Goal: Information Seeking & Learning: Find specific fact

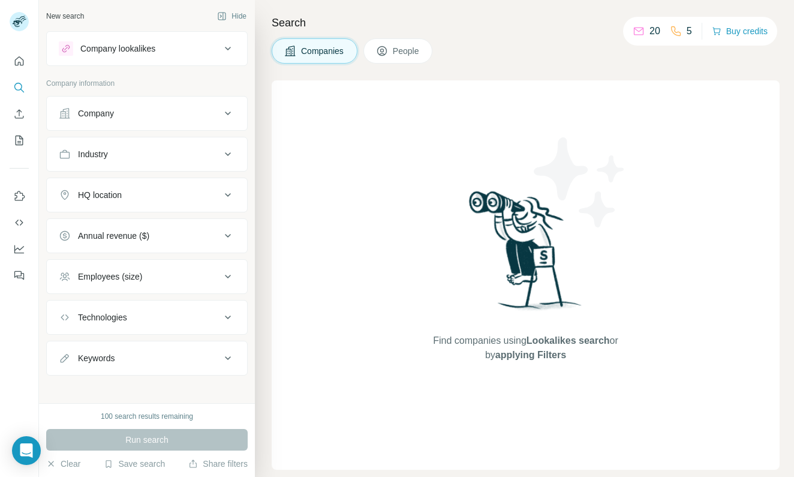
click at [17, 84] on icon "Search" at bounding box center [19, 88] width 12 height 12
click at [22, 88] on icon "Search" at bounding box center [19, 88] width 12 height 12
click at [17, 65] on icon "Quick start" at bounding box center [19, 60] width 9 height 9
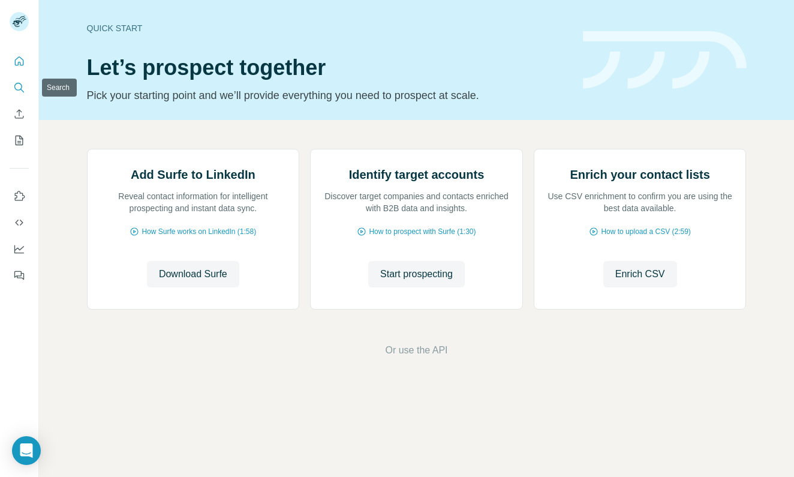
click at [20, 86] on icon "Search" at bounding box center [19, 88] width 12 height 12
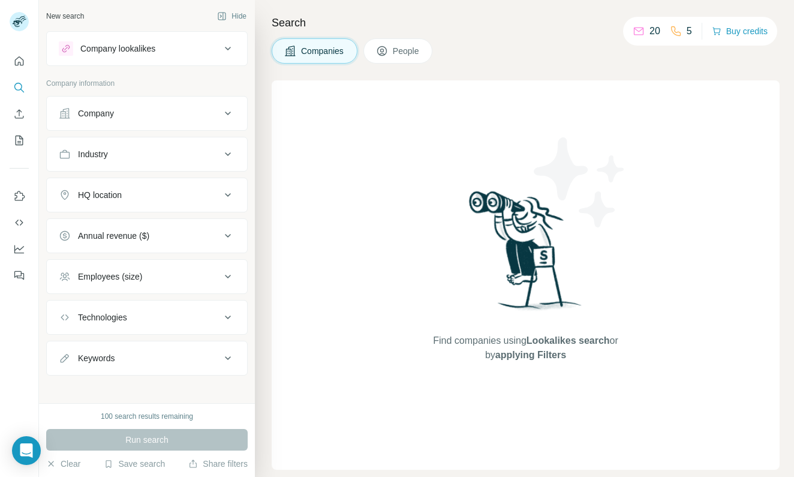
click at [396, 44] on button "People" at bounding box center [399, 50] width 70 height 25
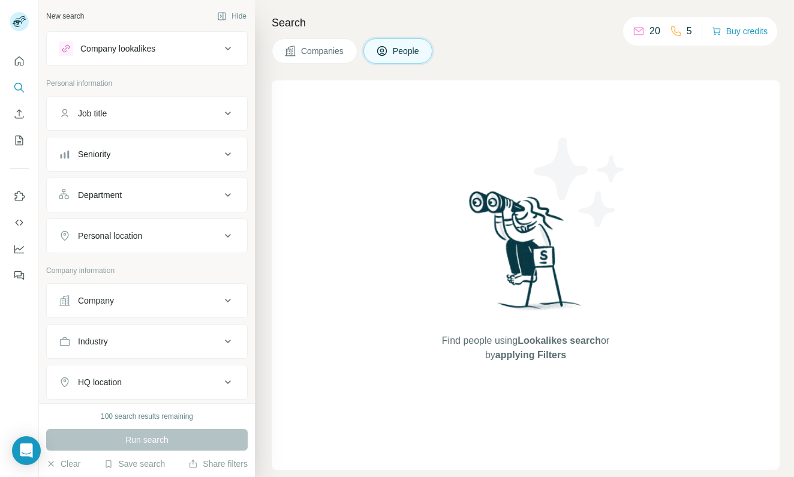
click at [145, 103] on button "Job title" at bounding box center [147, 113] width 200 height 29
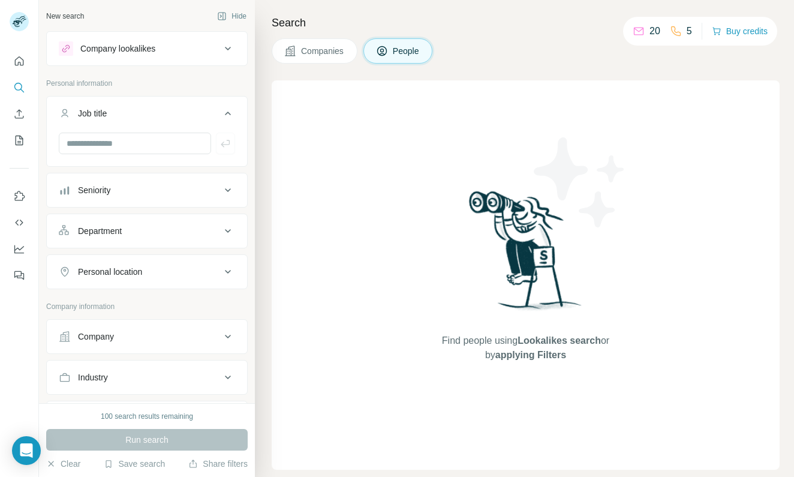
click at [146, 105] on button "Job title" at bounding box center [147, 116] width 200 height 34
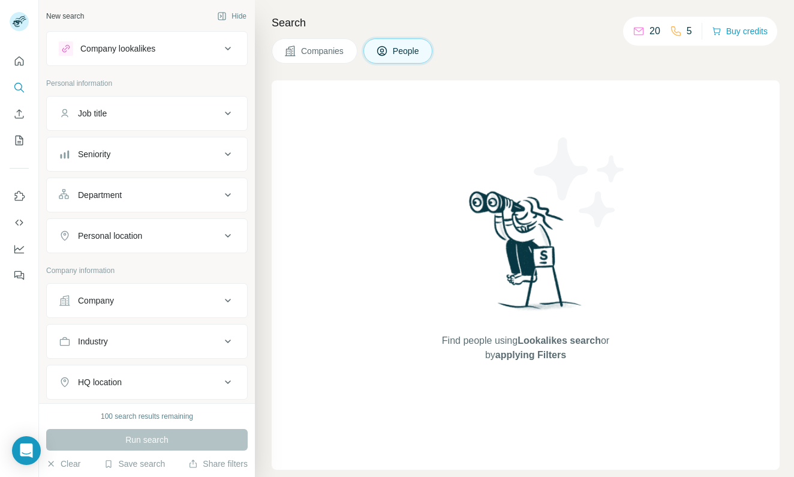
click at [423, 53] on button "People" at bounding box center [399, 50] width 70 height 25
click at [446, 253] on div "Find people using Lookalikes search or by applying Filters" at bounding box center [526, 274] width 216 height 389
click at [502, 259] on img at bounding box center [526, 255] width 125 height 134
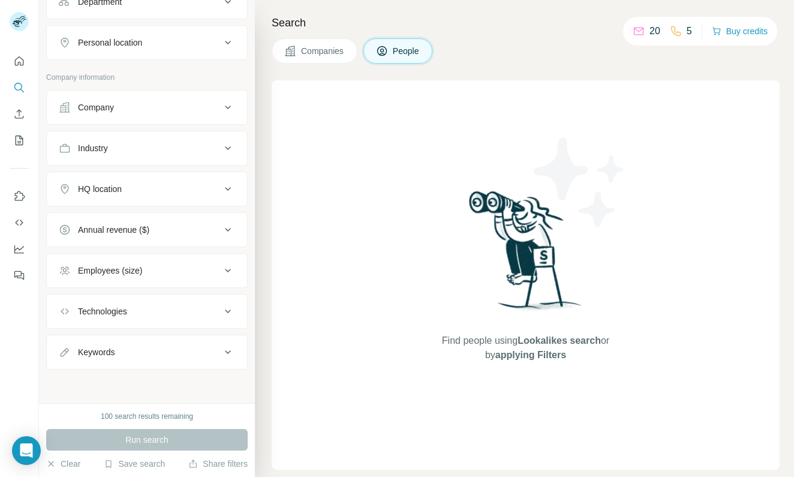
click at [136, 352] on div "Keywords" at bounding box center [140, 352] width 162 height 12
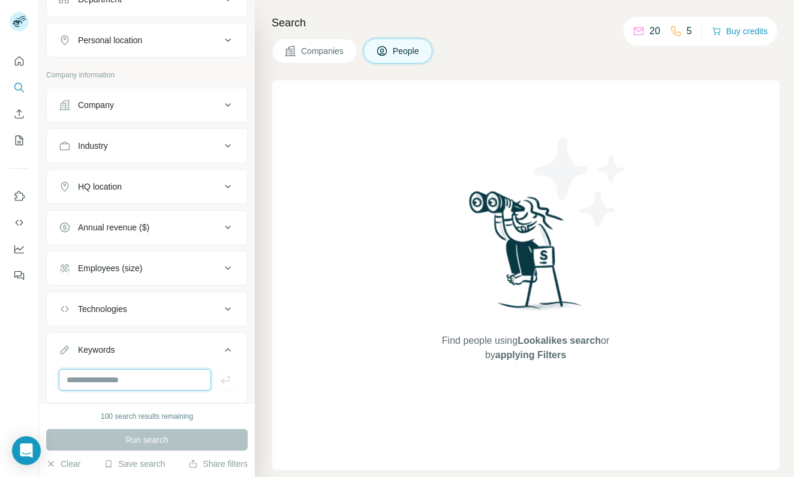
click at [119, 378] on input "text" at bounding box center [135, 380] width 152 height 22
type input "**********"
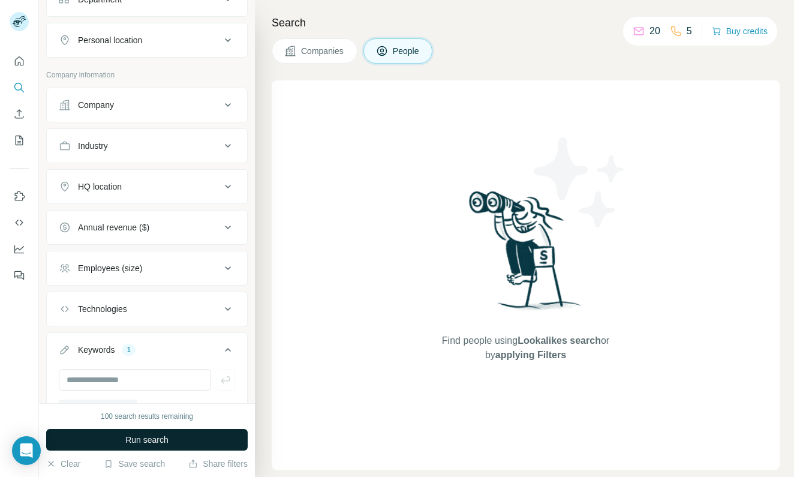
click at [121, 442] on button "Run search" at bounding box center [147, 440] width 202 height 22
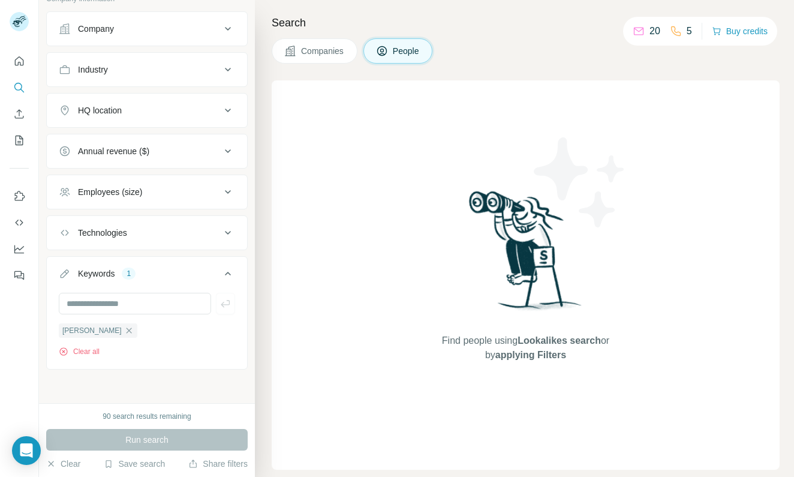
scroll to position [272, 0]
click at [117, 337] on div "[PERSON_NAME]" at bounding box center [98, 330] width 79 height 14
click at [124, 334] on icon "button" at bounding box center [129, 331] width 10 height 10
